Goal: Navigation & Orientation: Find specific page/section

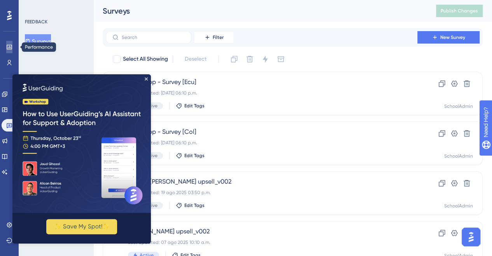
click at [9, 46] on icon at bounding box center [9, 47] width 6 height 6
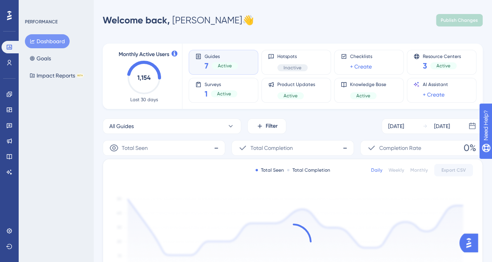
scroll to position [122, 0]
